Goal: Navigation & Orientation: Find specific page/section

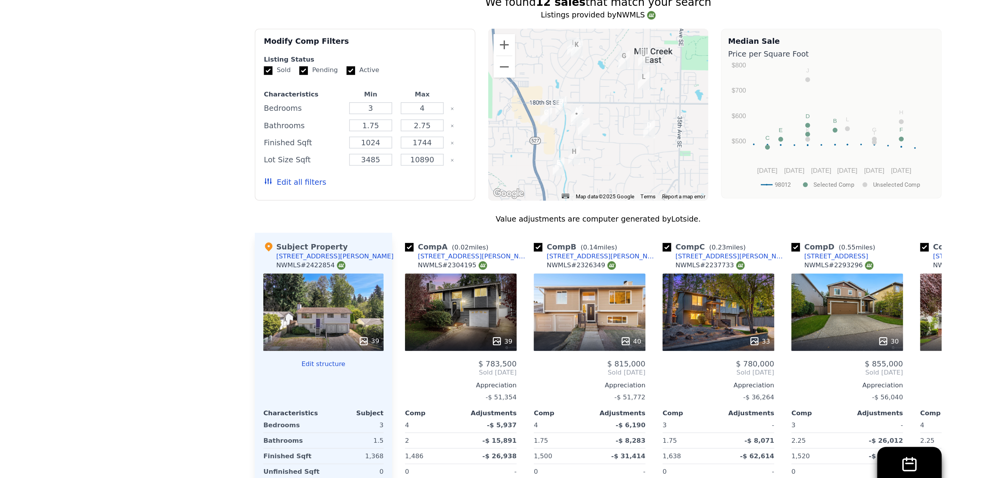
scroll to position [524, 0]
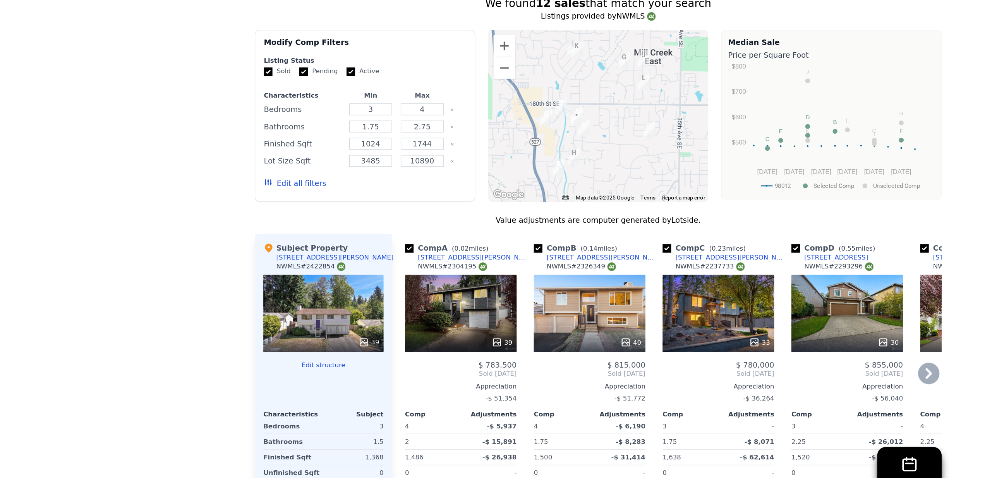
click at [353, 301] on div "39" at bounding box center [393, 329] width 81 height 56
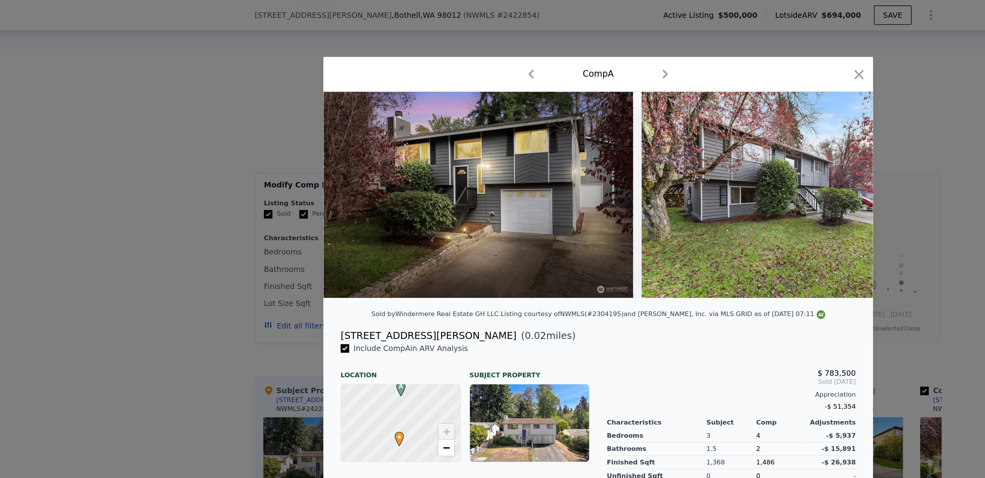
click at [345, 145] on img at bounding box center [405, 140] width 223 height 149
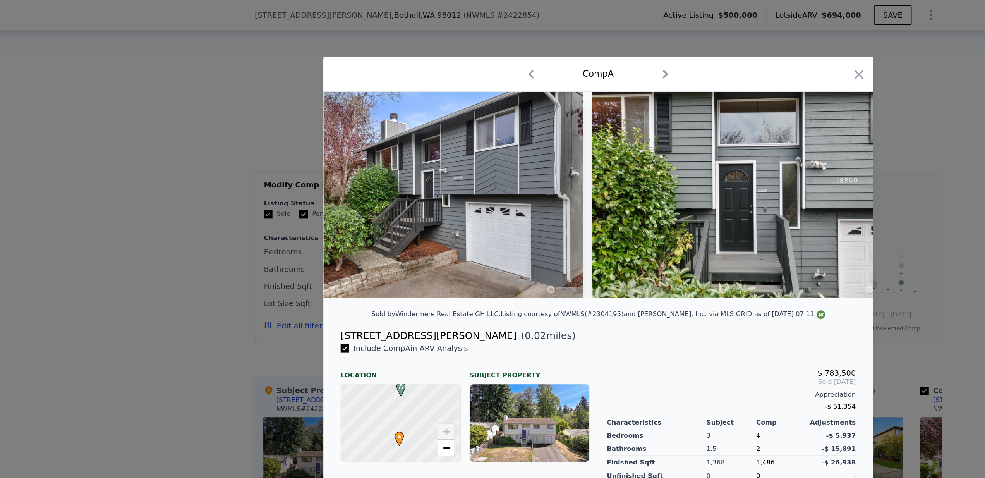
scroll to position [0, 731]
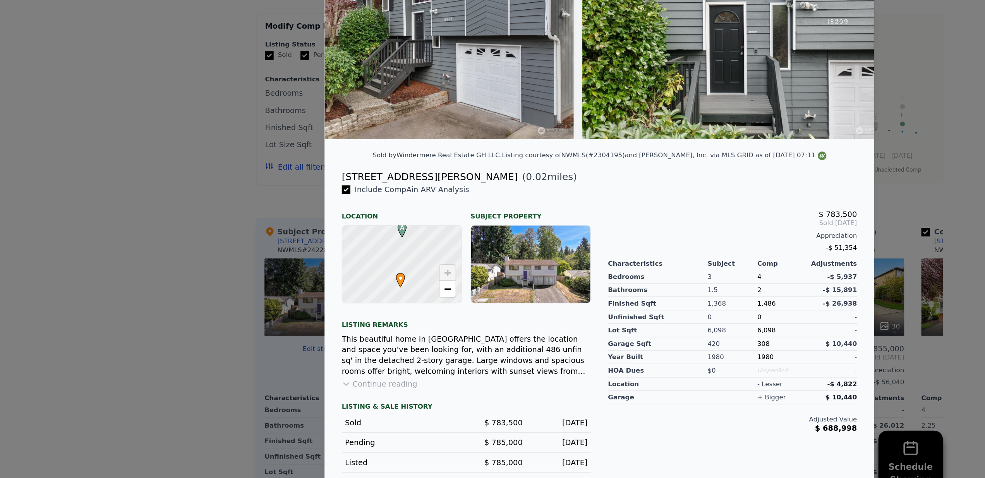
click at [128, 178] on div at bounding box center [492, 239] width 985 height 478
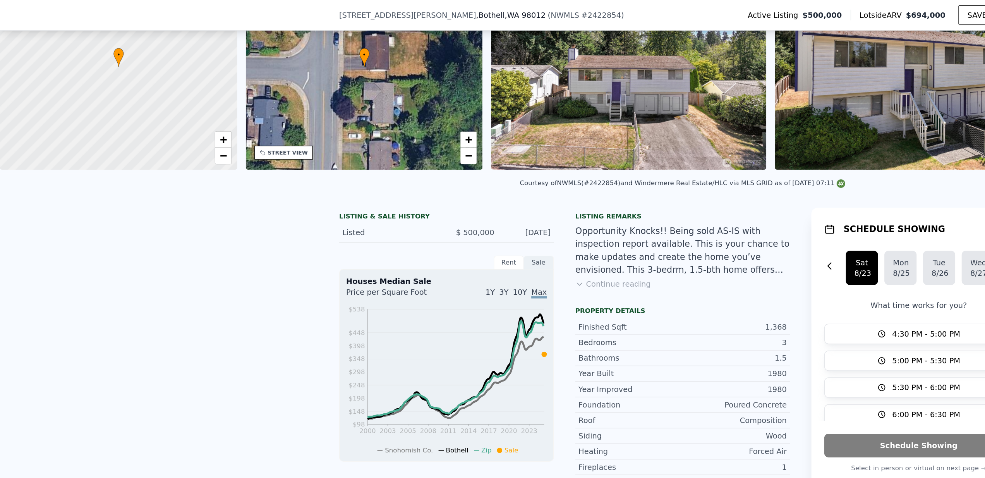
scroll to position [70, 0]
click at [601, 60] on img at bounding box center [658, 47] width 199 height 149
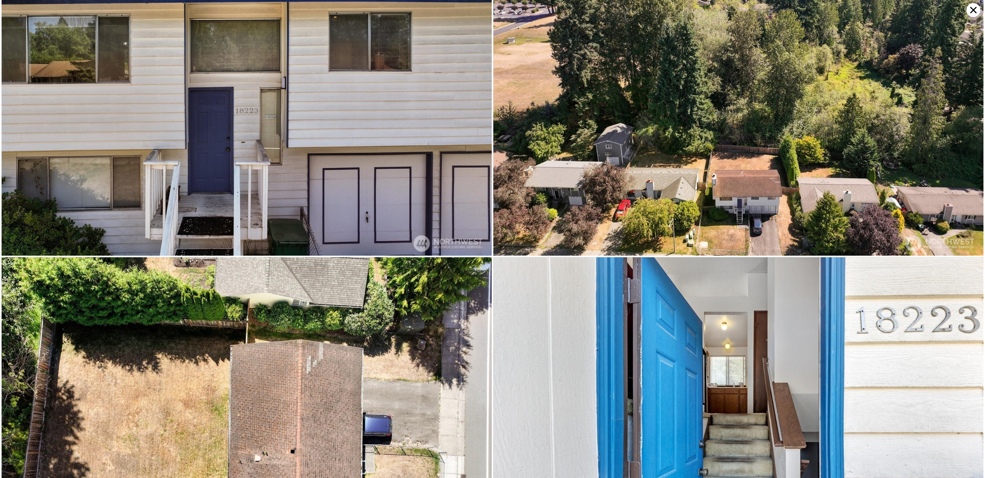
scroll to position [0, 0]
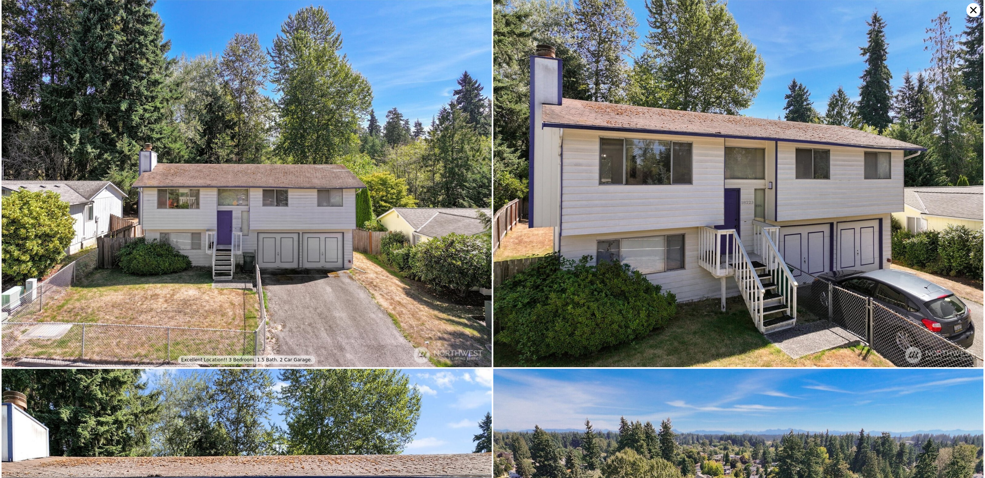
click at [156, 289] on img at bounding box center [247, 183] width 490 height 367
click at [970, 13] on icon at bounding box center [973, 10] width 14 height 14
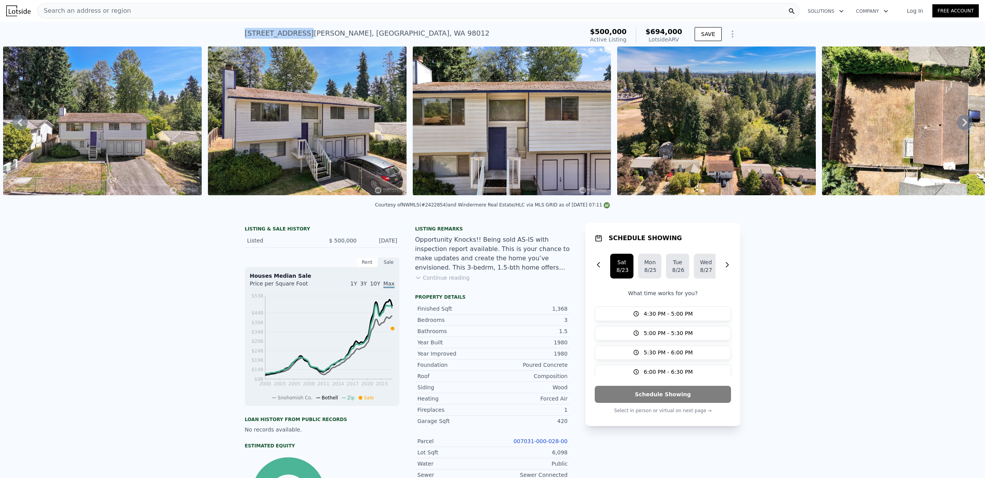
drag, startPoint x: 243, startPoint y: 31, endPoint x: 300, endPoint y: 31, distance: 57.3
click at [300, 31] on div "[STREET_ADDRESS] Active at $500k (~ARV $694k ) $500,000 Active Listing $694,000…" at bounding box center [492, 34] width 985 height 25
copy div "[STREET_ADDRESS][PERSON_NAME]"
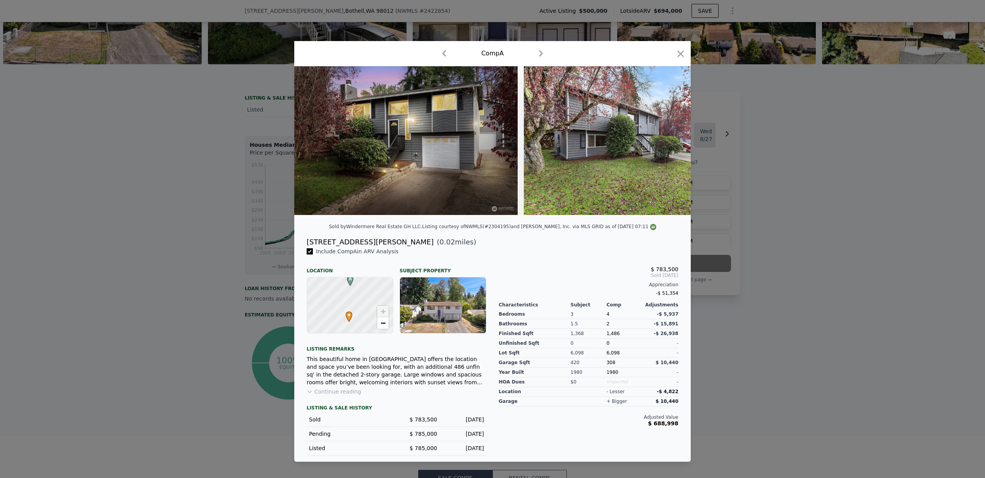
scroll to position [122, 0]
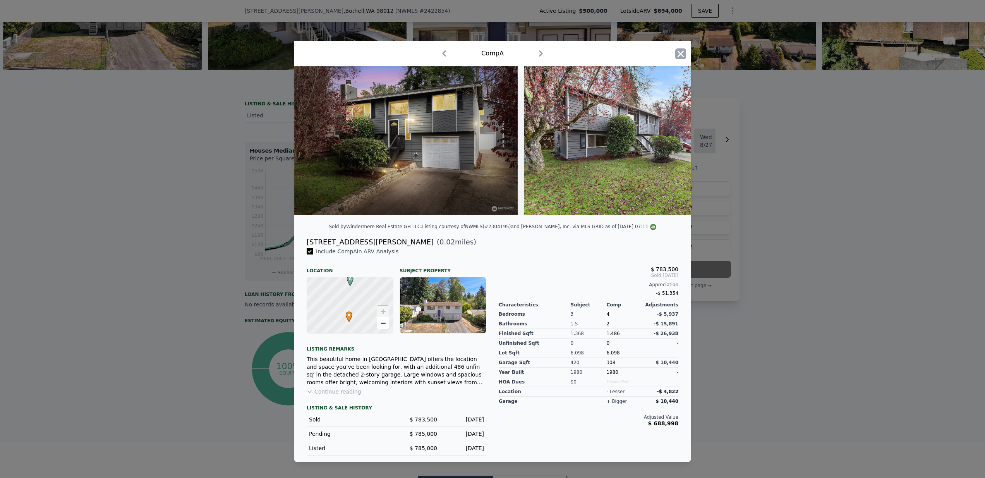
click at [683, 51] on icon "button" at bounding box center [680, 53] width 7 height 7
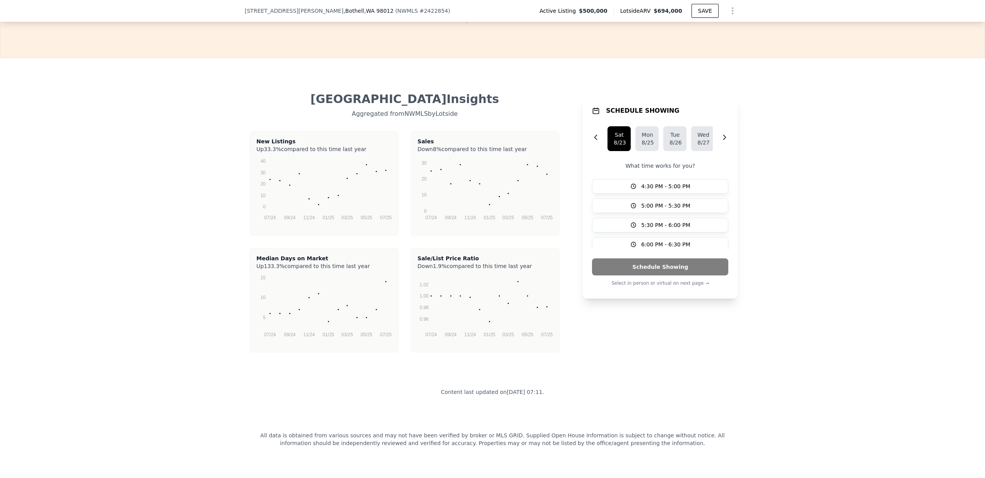
scroll to position [1581, 0]
